Goal: Information Seeking & Learning: Learn about a topic

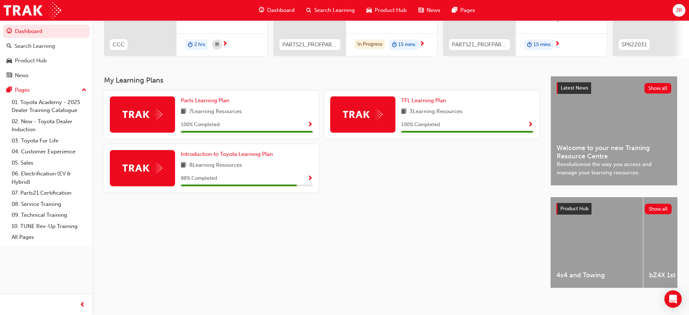
scroll to position [118, 0]
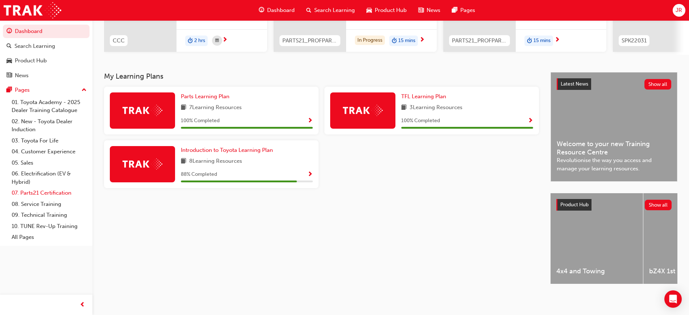
click at [49, 192] on link "07. Parts21 Certification" at bounding box center [49, 192] width 81 height 11
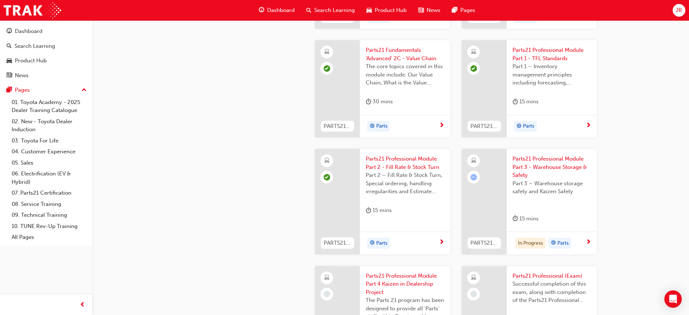
scroll to position [1133, 0]
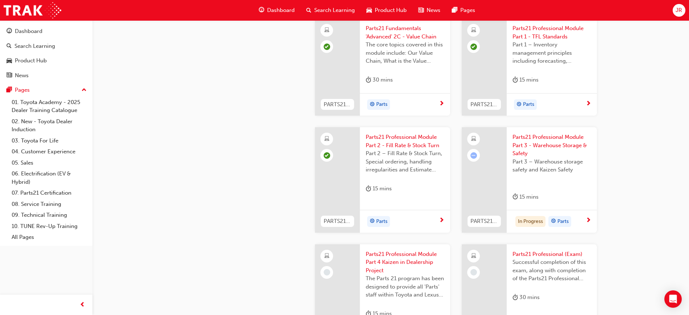
click at [587, 224] on span "next-icon" at bounding box center [588, 220] width 5 height 7
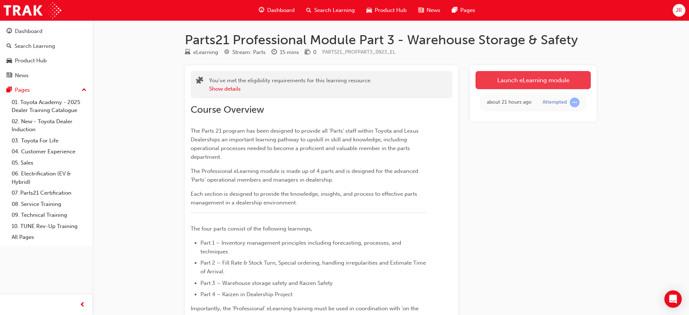
click at [529, 80] on link "Launch eLearning module" at bounding box center [532, 80] width 115 height 18
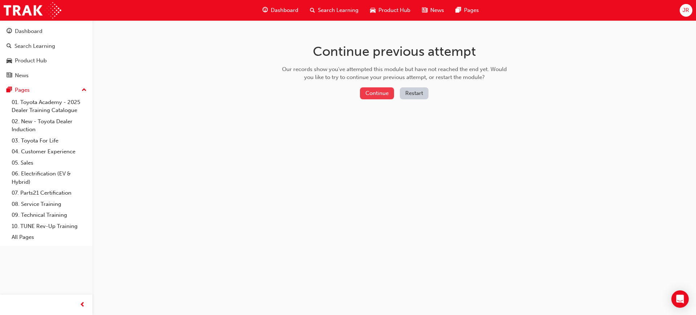
click at [378, 92] on button "Continue" at bounding box center [377, 93] width 34 height 12
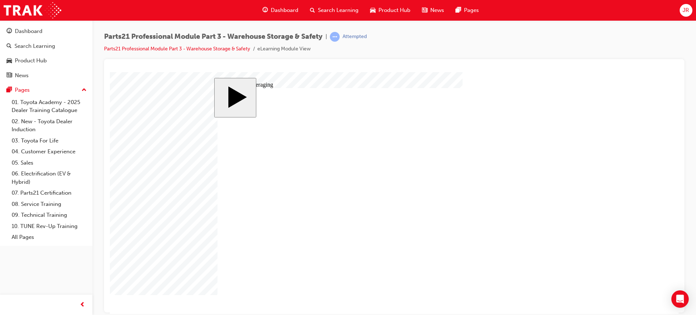
type input "3"
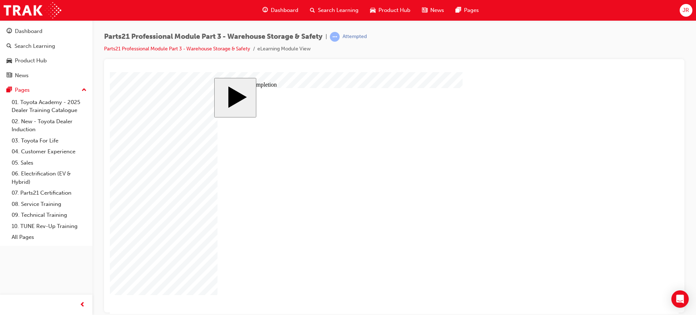
drag, startPoint x: 469, startPoint y: 190, endPoint x: 459, endPoint y: 199, distance: 12.6
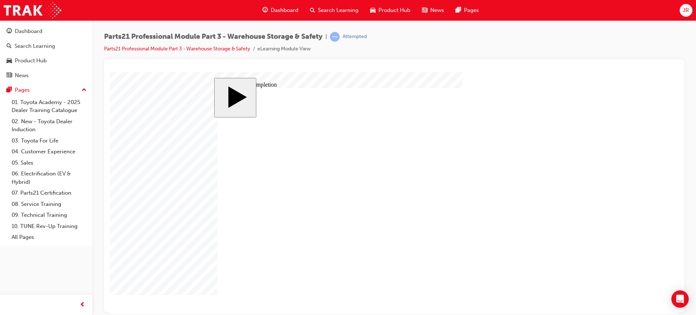
drag, startPoint x: 534, startPoint y: 237, endPoint x: 525, endPoint y: 240, distance: 9.3
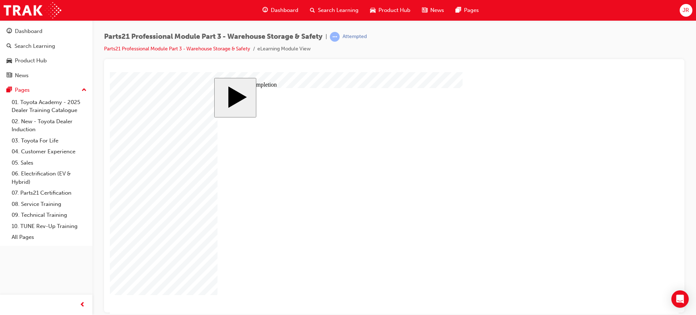
drag, startPoint x: 267, startPoint y: 235, endPoint x: 458, endPoint y: 252, distance: 191.8
drag, startPoint x: 272, startPoint y: 192, endPoint x: 443, endPoint y: 221, distance: 173.9
drag, startPoint x: 252, startPoint y: 197, endPoint x: 404, endPoint y: 198, distance: 151.8
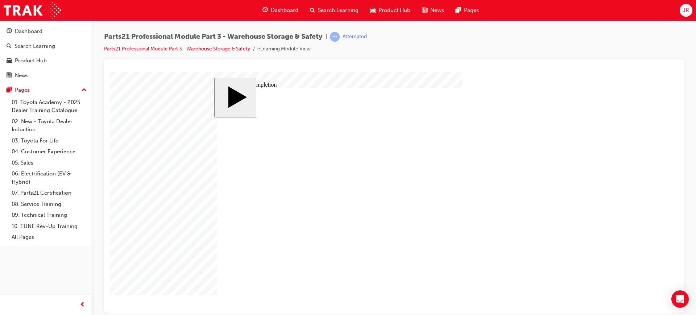
drag, startPoint x: 255, startPoint y: 191, endPoint x: 471, endPoint y: 196, distance: 215.7
drag, startPoint x: 265, startPoint y: 195, endPoint x: 457, endPoint y: 166, distance: 194.9
drag, startPoint x: 251, startPoint y: 178, endPoint x: 432, endPoint y: 224, distance: 186.6
drag, startPoint x: 286, startPoint y: 195, endPoint x: 465, endPoint y: 229, distance: 182.5
drag, startPoint x: 244, startPoint y: 209, endPoint x: 404, endPoint y: 208, distance: 160.9
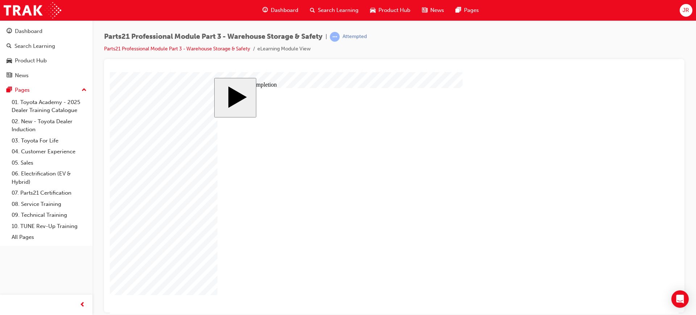
drag, startPoint x: 244, startPoint y: 221, endPoint x: 489, endPoint y: 201, distance: 246.2
drag, startPoint x: 241, startPoint y: 220, endPoint x: 454, endPoint y: 219, distance: 213.5
